Goal: Task Accomplishment & Management: Complete application form

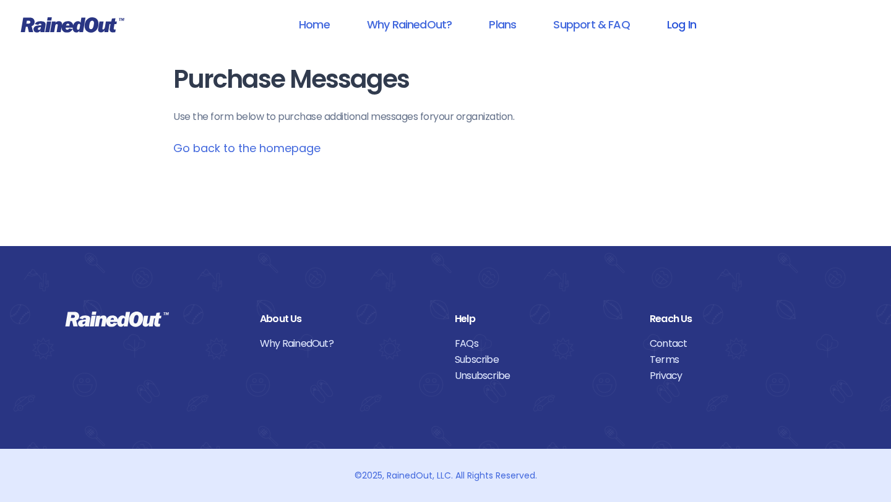
click at [681, 23] on link "Log In" at bounding box center [681, 25] width 61 height 28
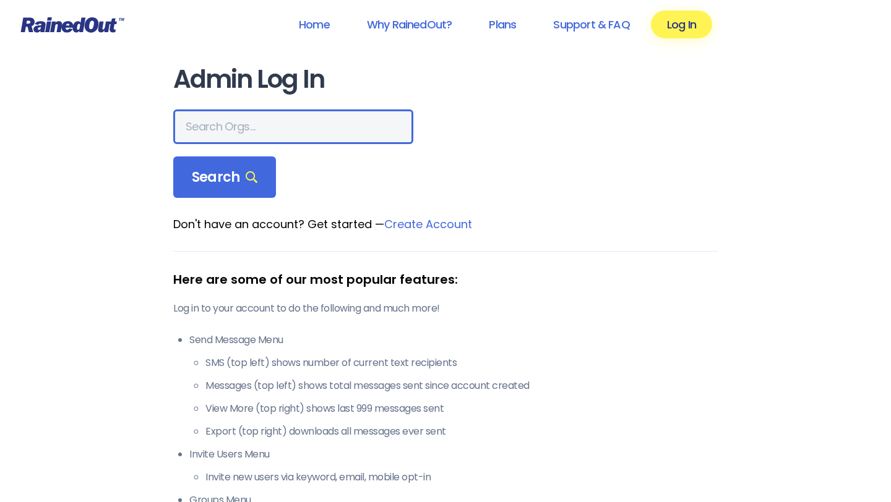
click at [239, 123] on input "text" at bounding box center [293, 127] width 240 height 35
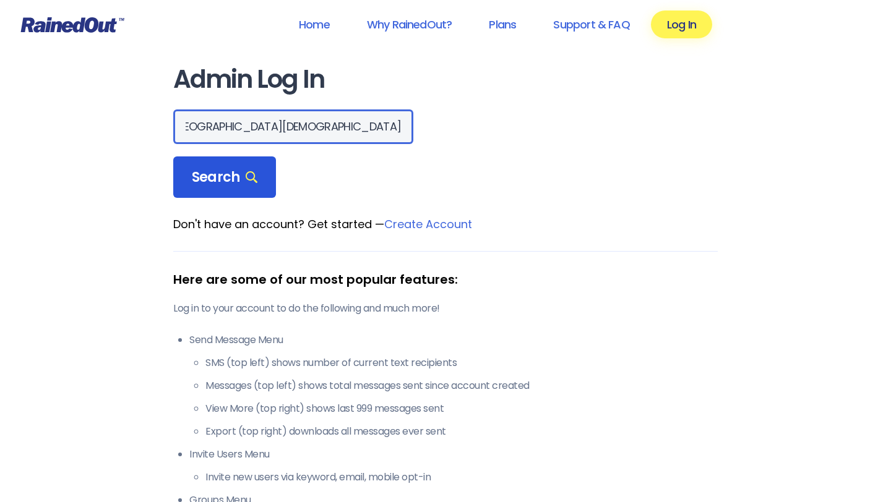
type input "[GEOGRAPHIC_DATA][DEMOGRAPHIC_DATA]"
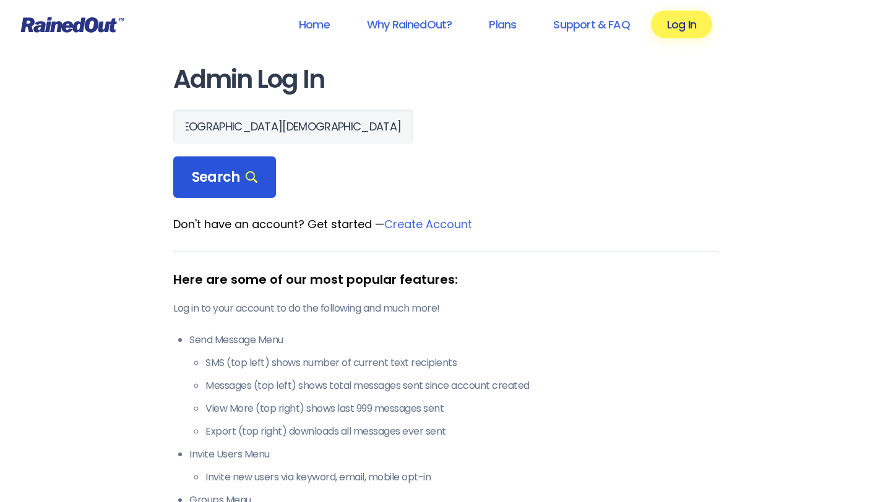
scroll to position [0, 0]
click at [217, 179] on span "Search" at bounding box center [225, 177] width 66 height 17
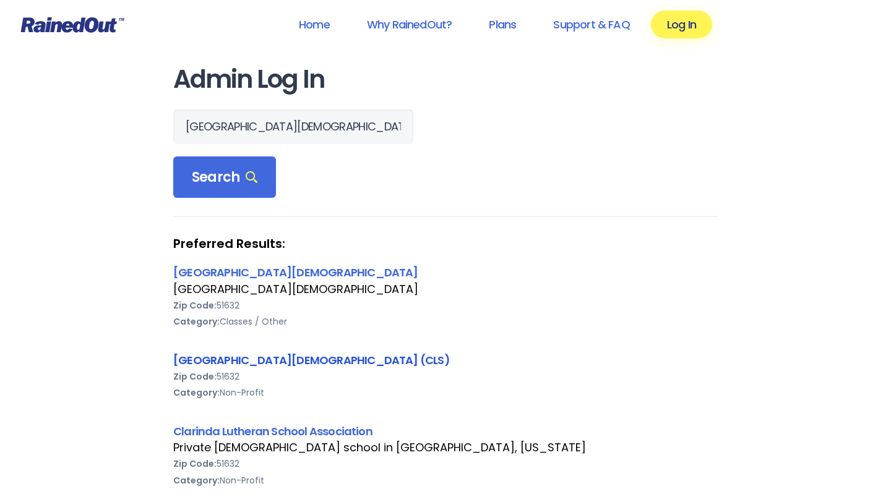
click at [244, 361] on link "[GEOGRAPHIC_DATA][DEMOGRAPHIC_DATA] (CLS)" at bounding box center [311, 360] width 277 height 15
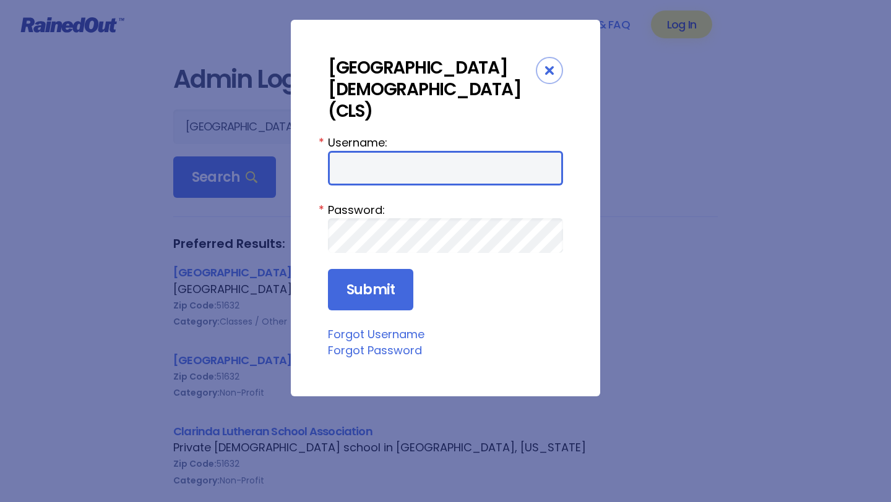
type input "LavetaC"
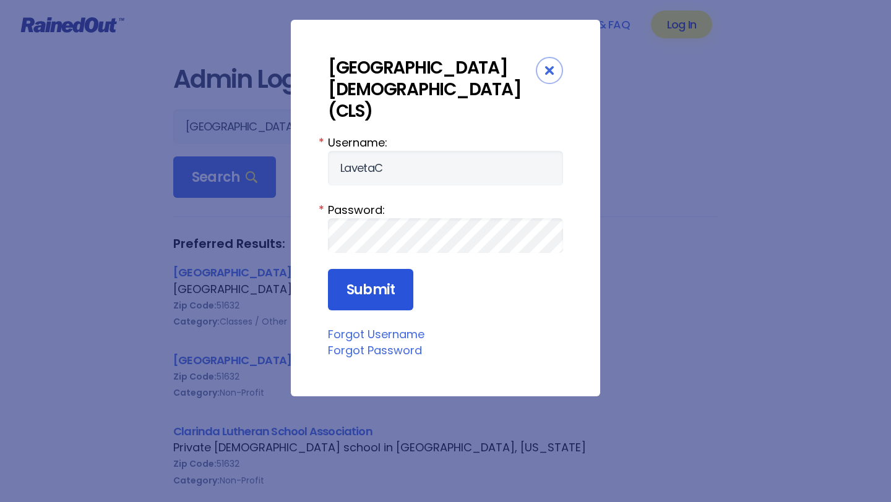
click at [355, 276] on input "Submit" at bounding box center [370, 290] width 85 height 42
